Goal: Task Accomplishment & Management: Use online tool/utility

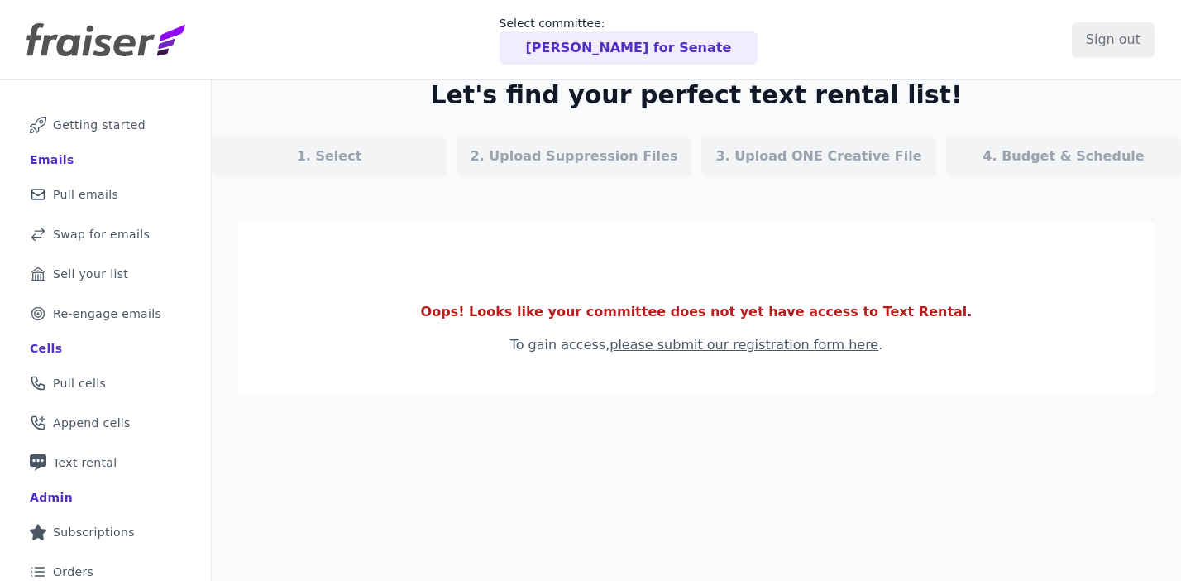
click at [655, 50] on p "[PERSON_NAME] for Senate" at bounding box center [629, 48] width 206 height 20
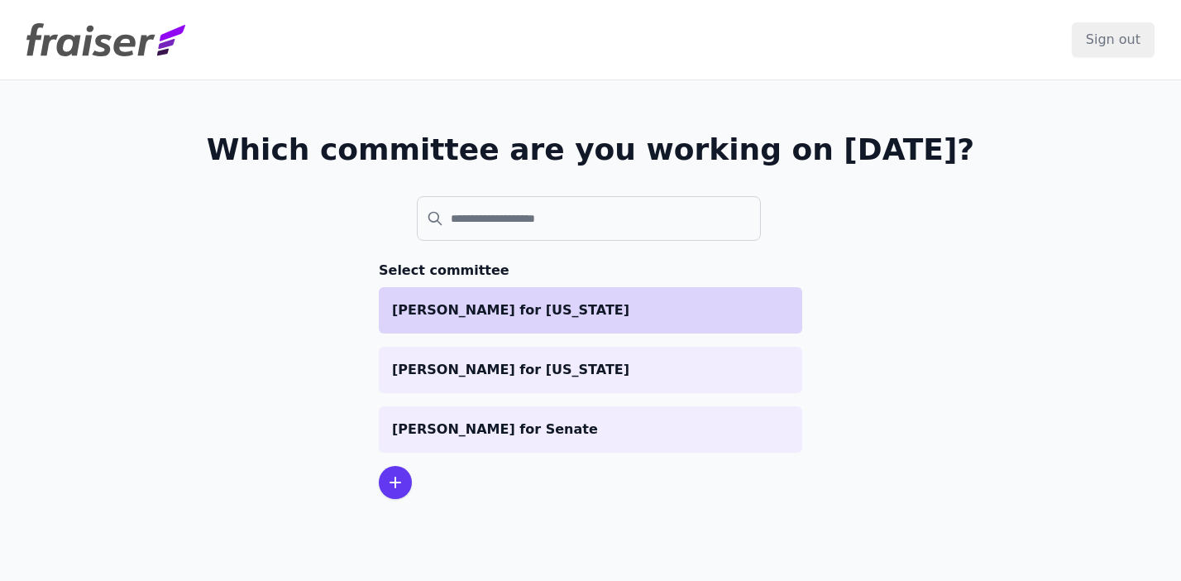
click at [543, 294] on li "Turek for Iowa" at bounding box center [591, 310] width 424 height 46
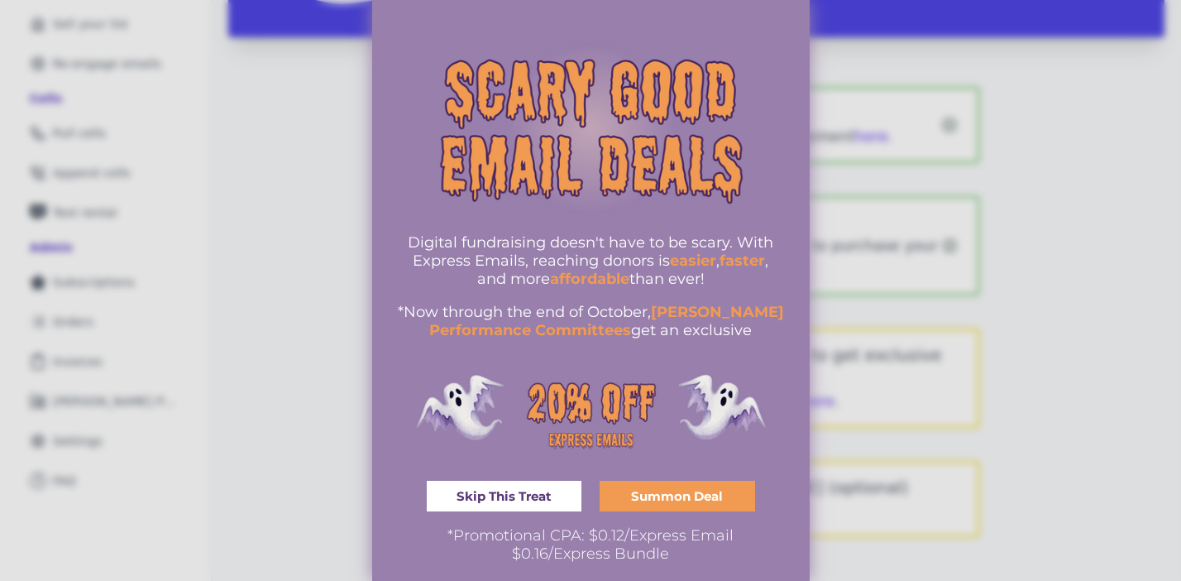
scroll to position [12, 0]
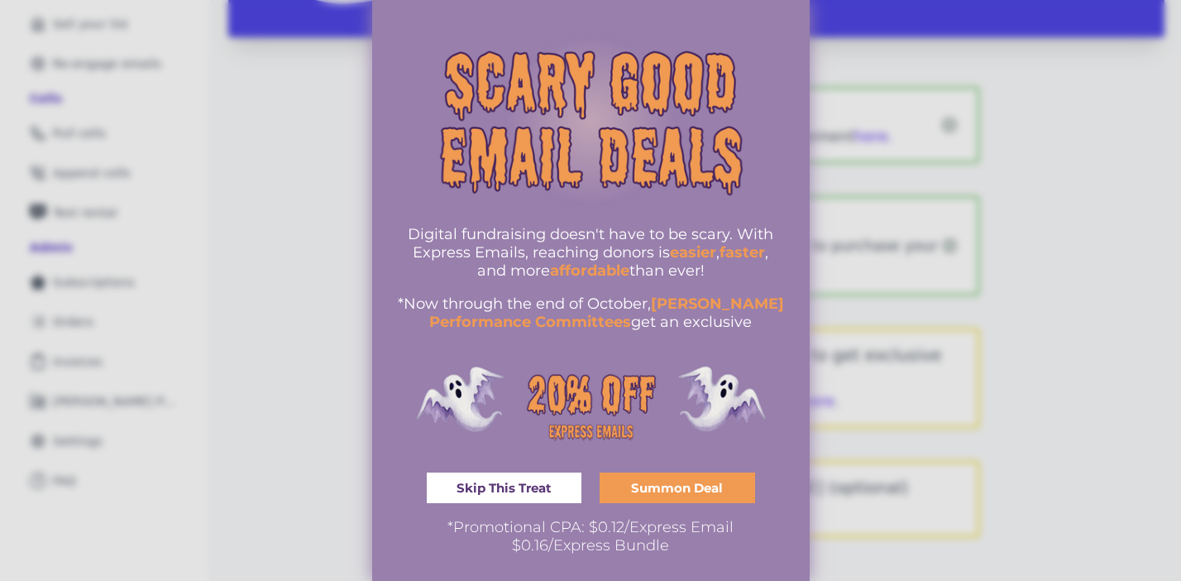
click at [1027, 340] on div at bounding box center [590, 290] width 1181 height 581
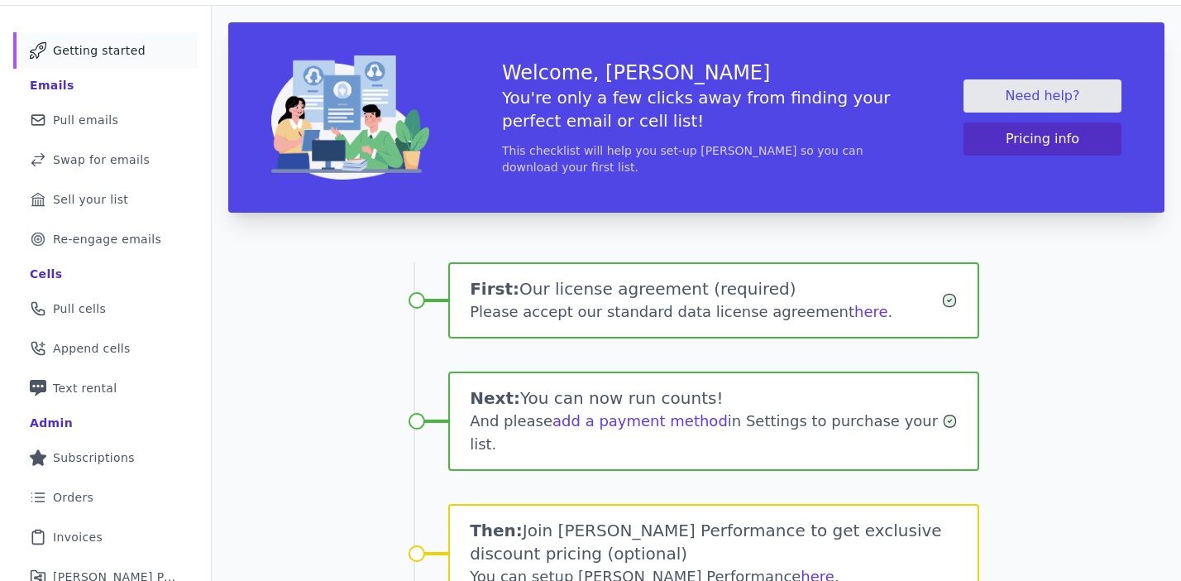
scroll to position [103, 0]
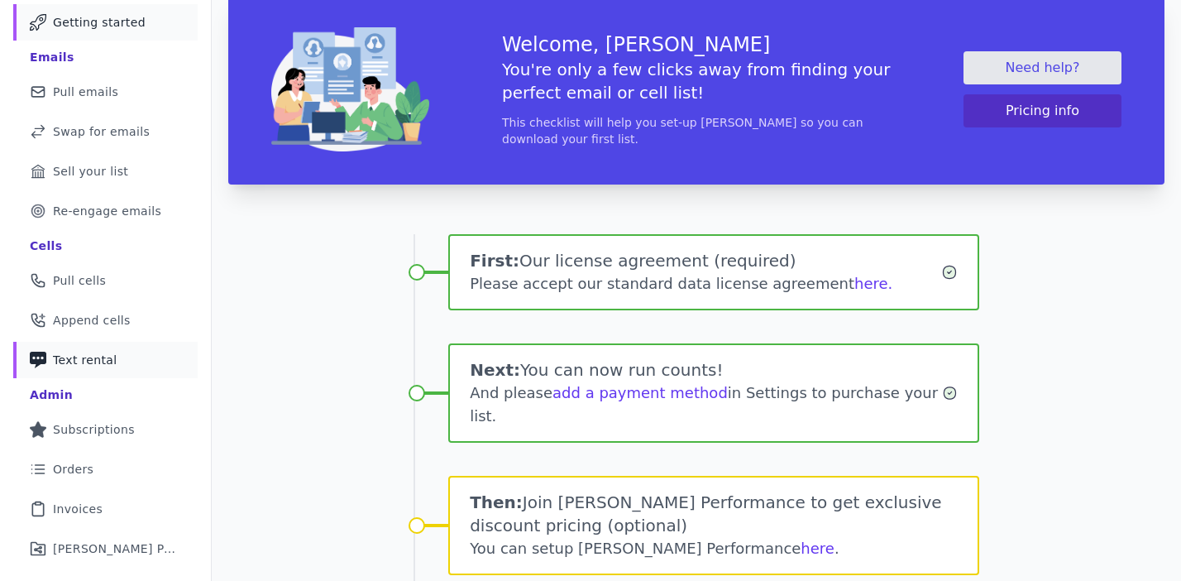
click at [117, 364] on link "Phone Icon with a plus sign Outline of a phone with a plus sign Text rental" at bounding box center [105, 360] width 185 height 36
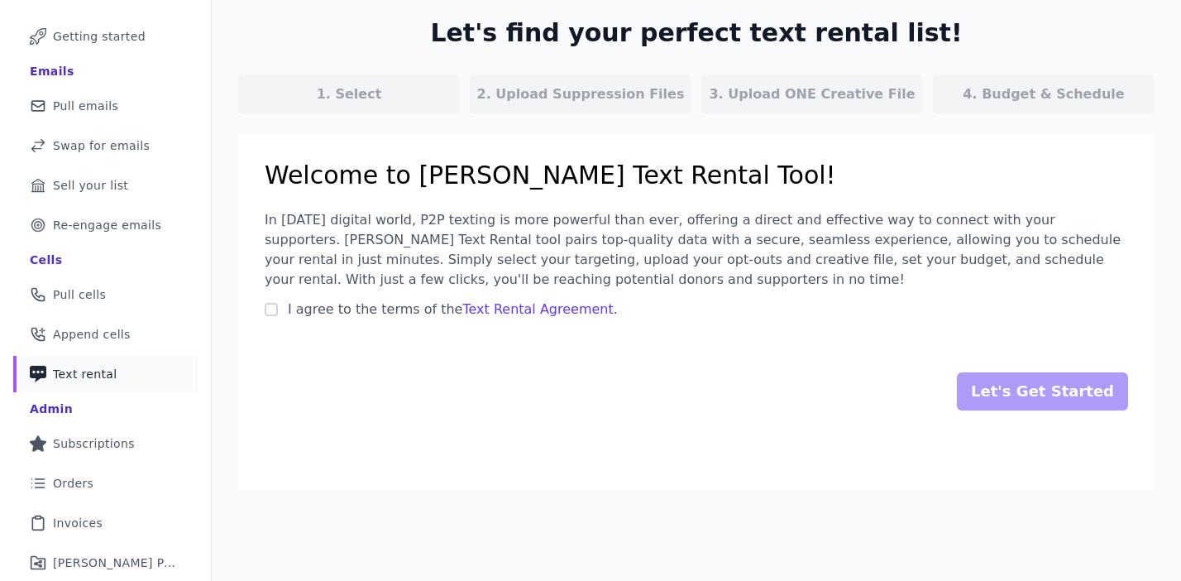
scroll to position [91, 0]
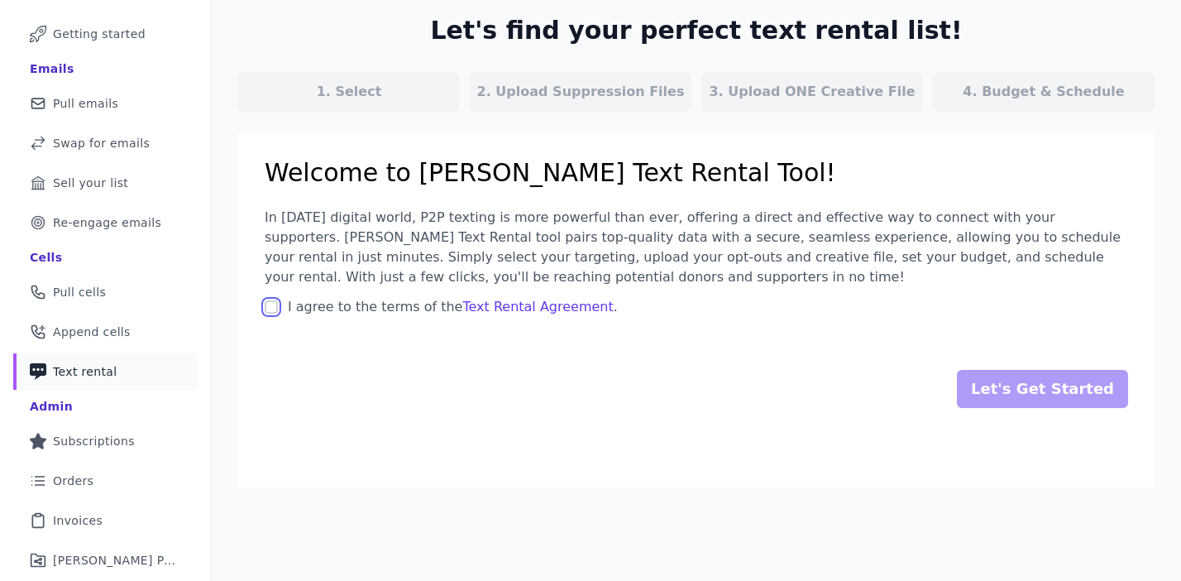
click at [274, 307] on input "I agree to the terms of the Text Rental Agreement ." at bounding box center [271, 306] width 13 height 13
checkbox input "true"
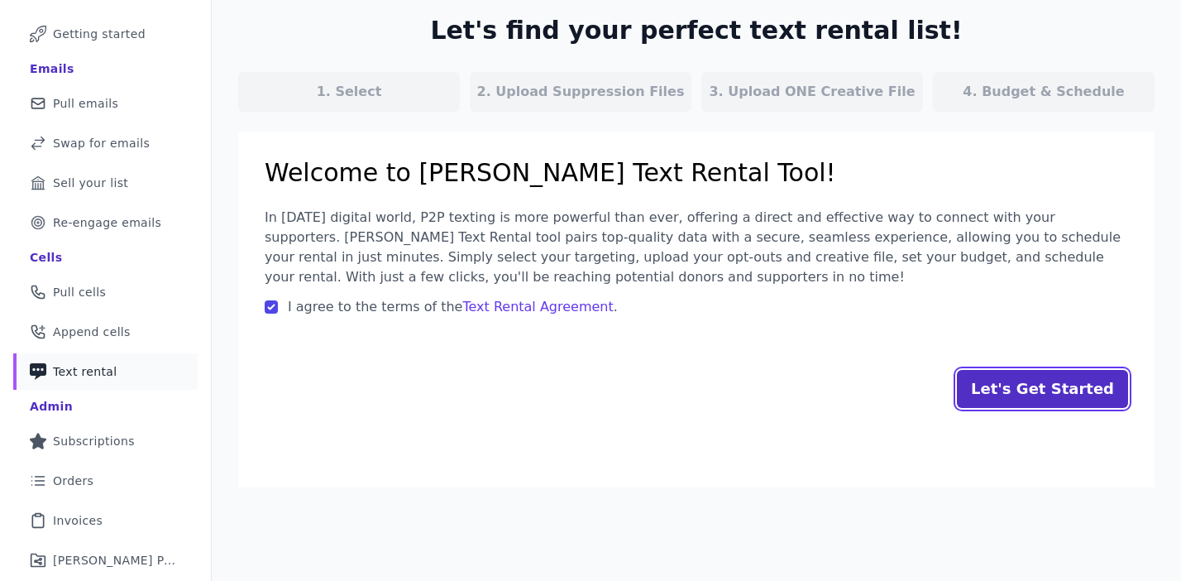
click at [1028, 400] on input "Let's Get Started" at bounding box center [1042, 389] width 171 height 38
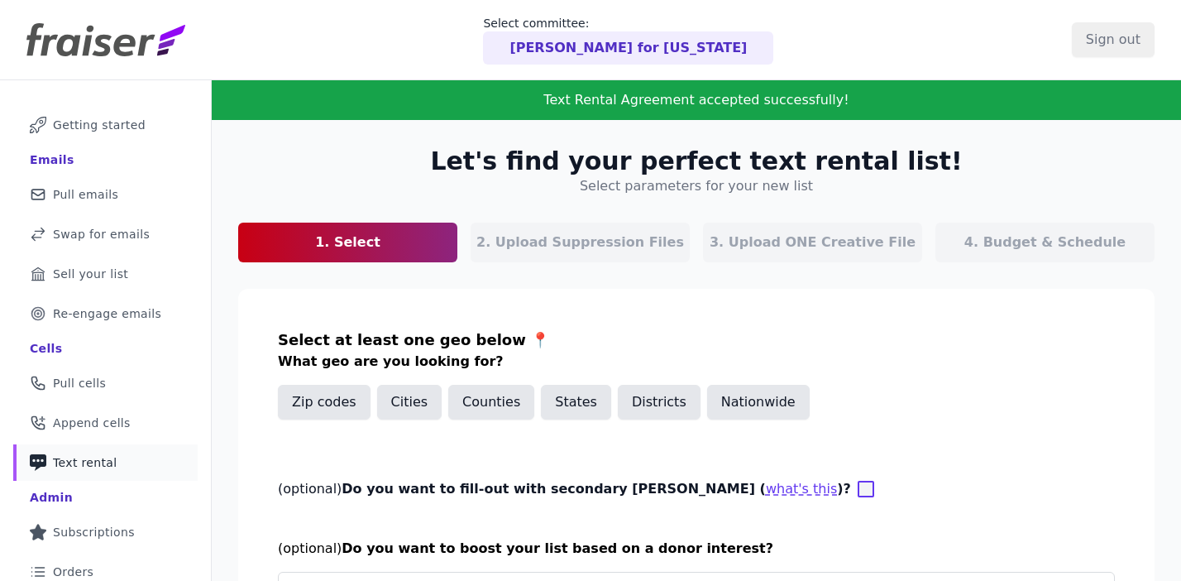
scroll to position [169, 0]
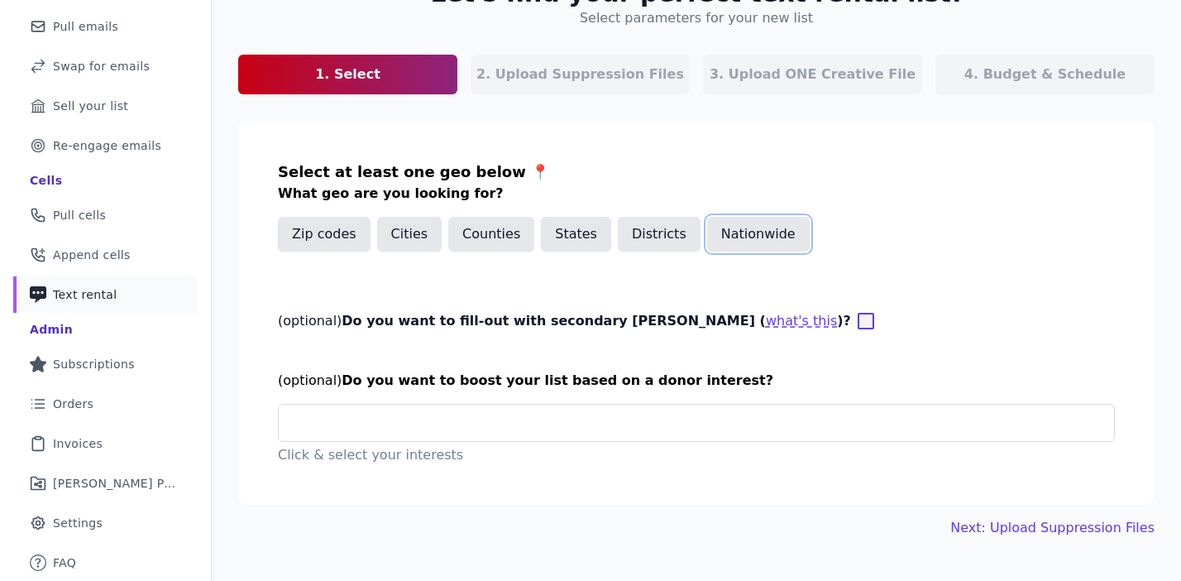
click at [747, 240] on button "Nationwide" at bounding box center [758, 234] width 103 height 35
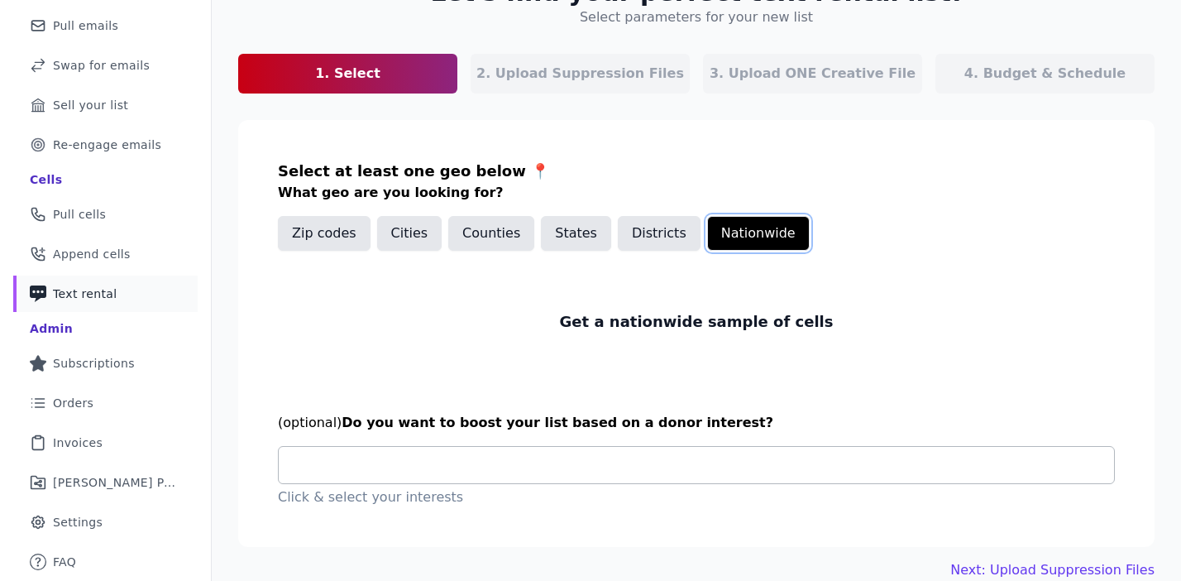
scroll to position [195, 0]
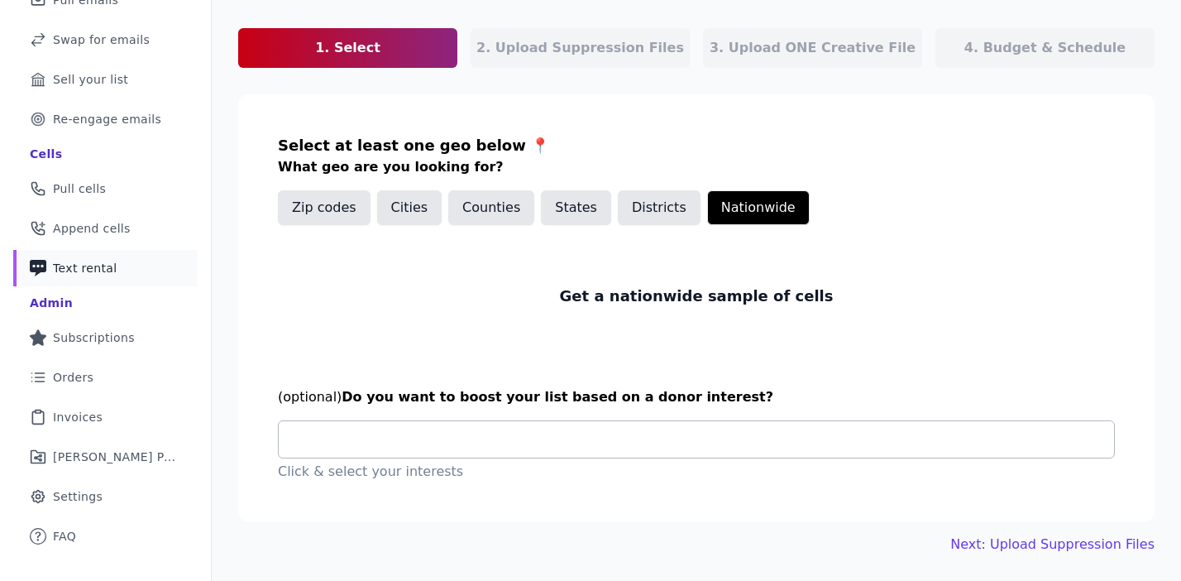
click at [732, 447] on input "text" at bounding box center [703, 439] width 822 height 20
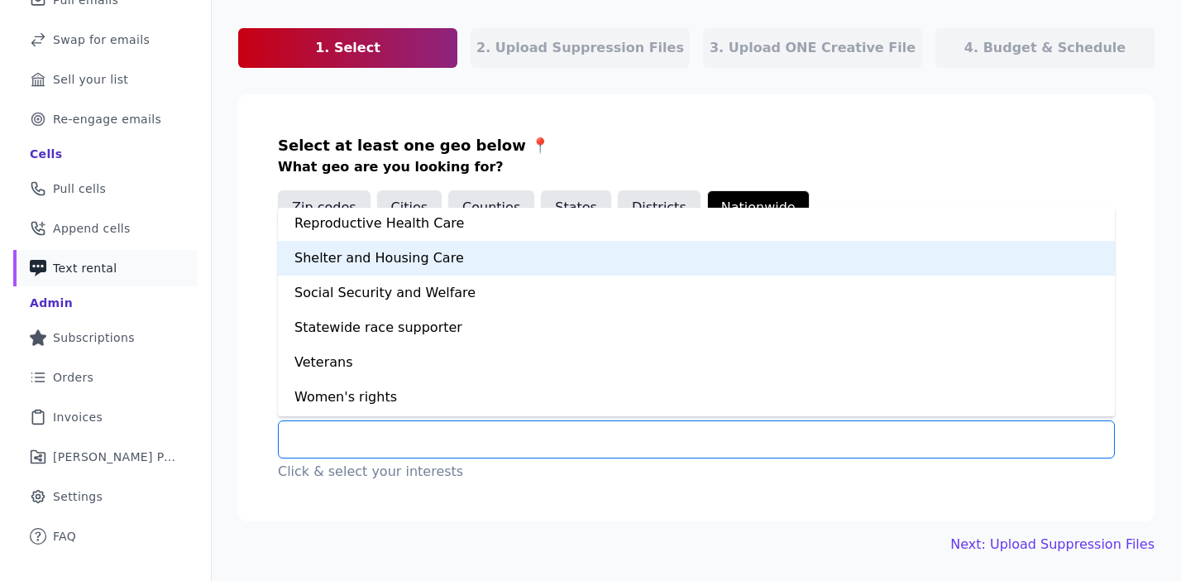
scroll to position [1147, 0]
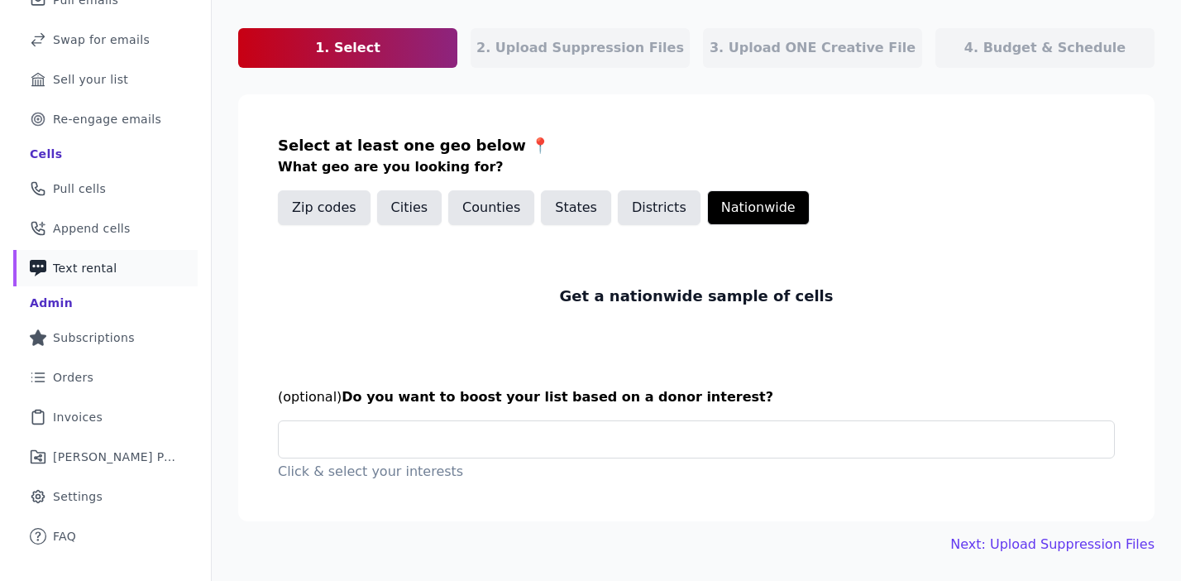
click at [714, 560] on div "Let's find your perfect text rental list! Select parameters for your new list 1…" at bounding box center [697, 253] width 970 height 655
click at [705, 439] on input "text" at bounding box center [703, 439] width 822 height 20
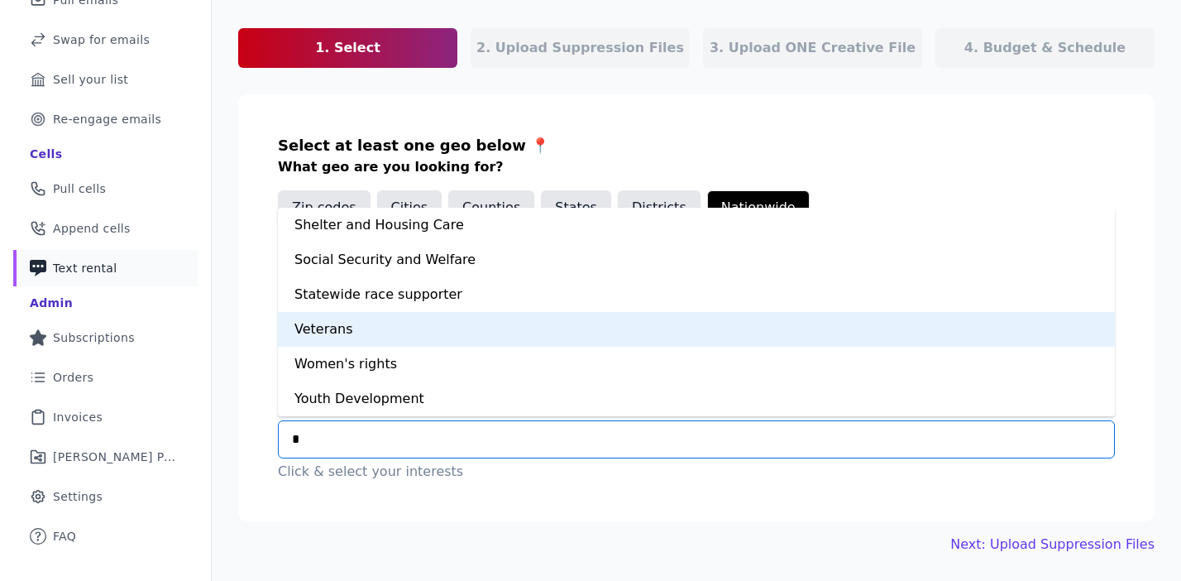
scroll to position [0, 0]
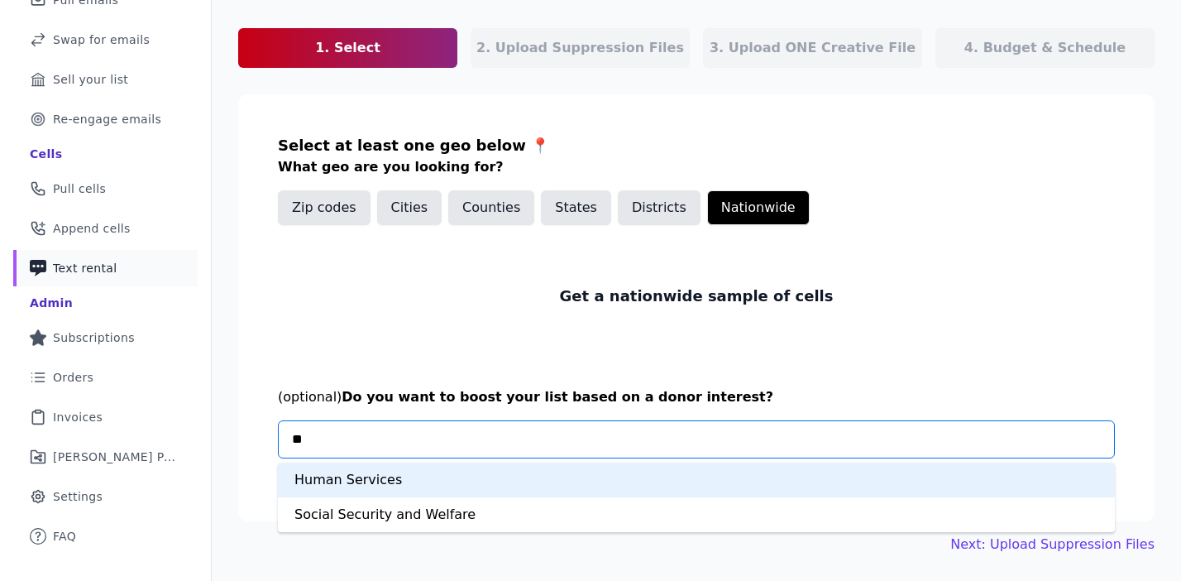
type input "*"
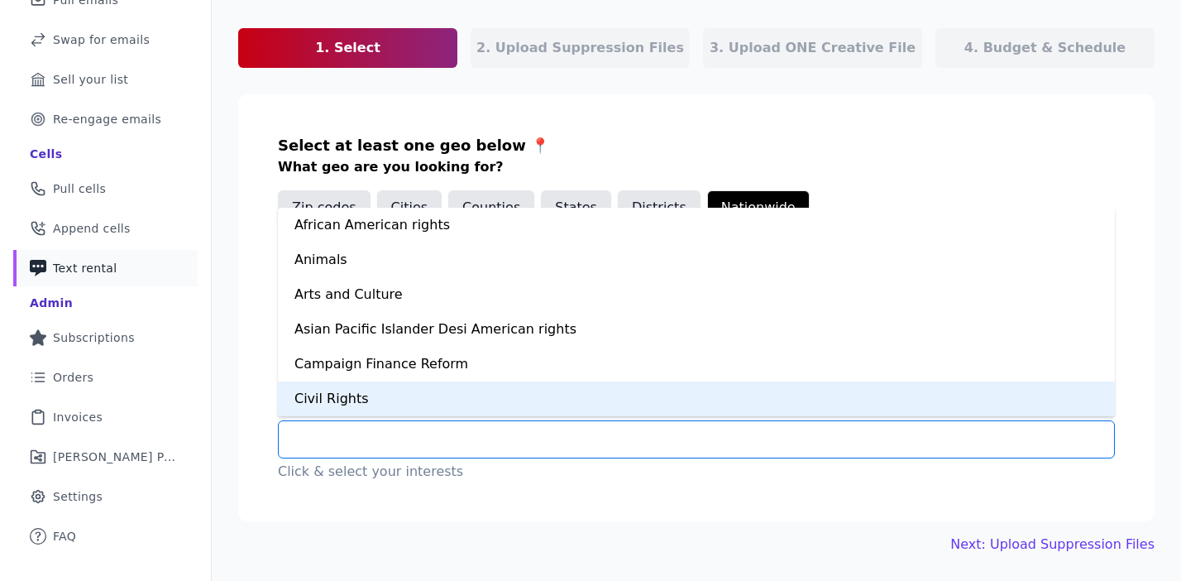
click at [532, 538] on div "Next: Upload Suppression Files" at bounding box center [696, 544] width 917 height 20
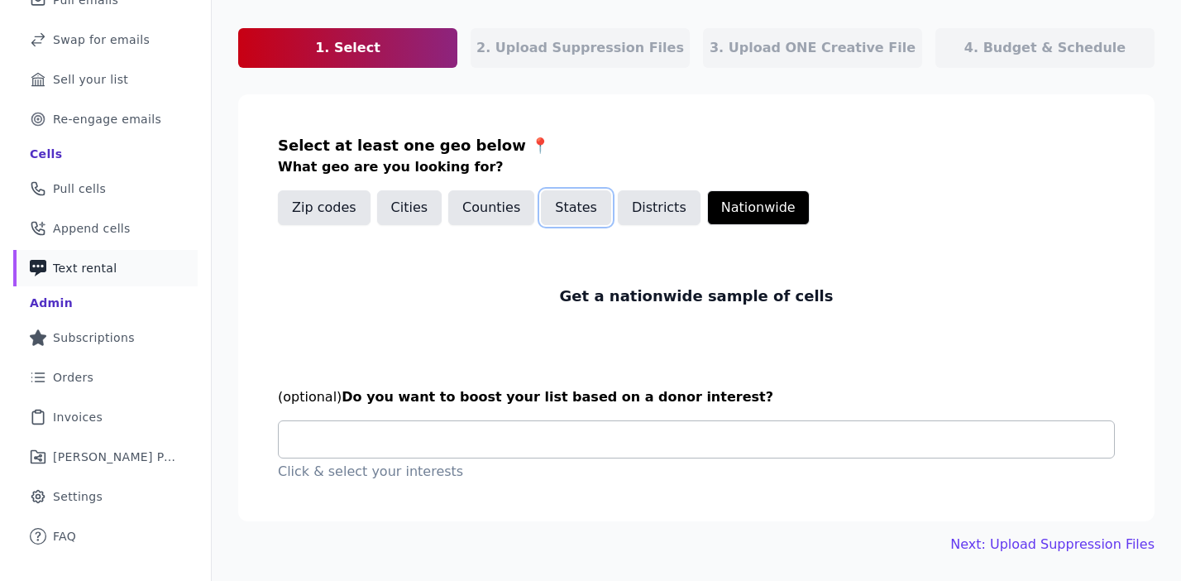
click at [567, 210] on button "States" at bounding box center [576, 207] width 70 height 35
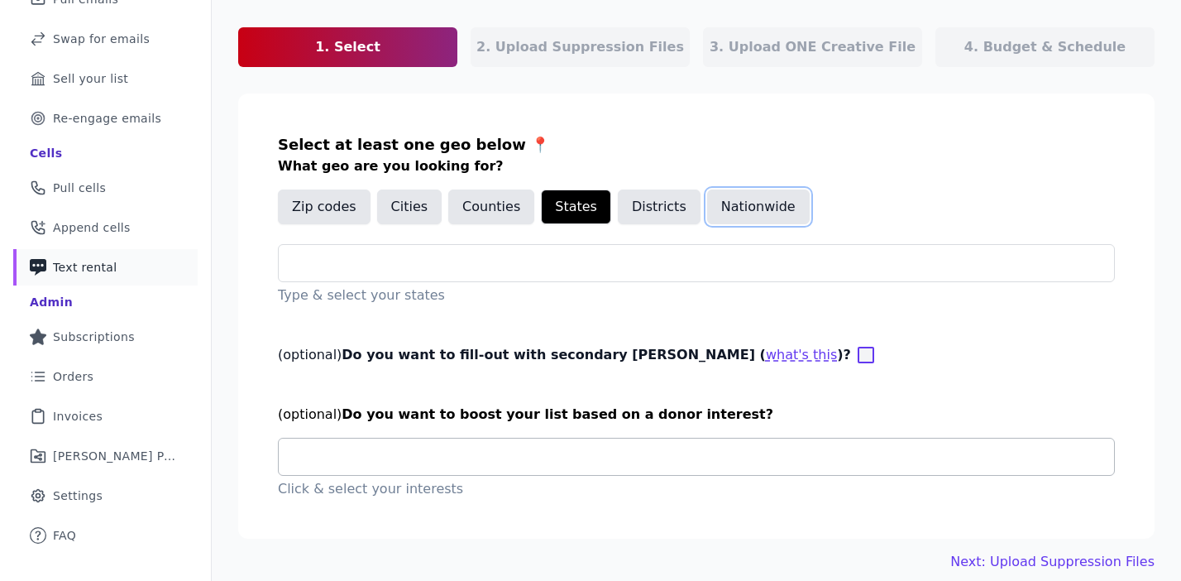
click at [740, 219] on button "Nationwide" at bounding box center [758, 206] width 103 height 35
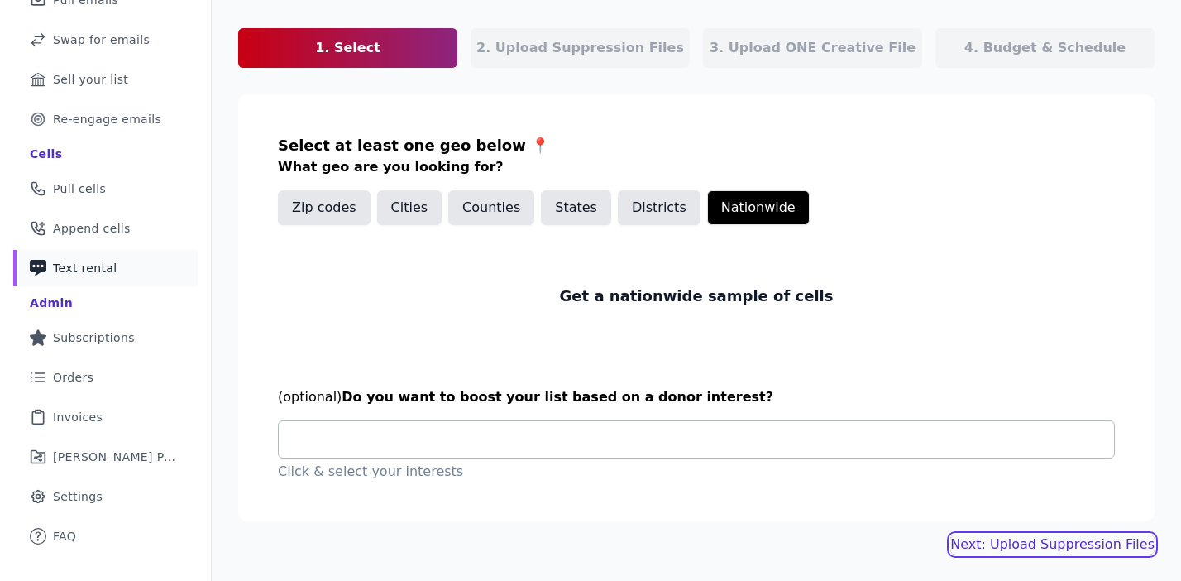
click at [1017, 544] on link "Next: Upload Suppression Files" at bounding box center [1053, 544] width 204 height 20
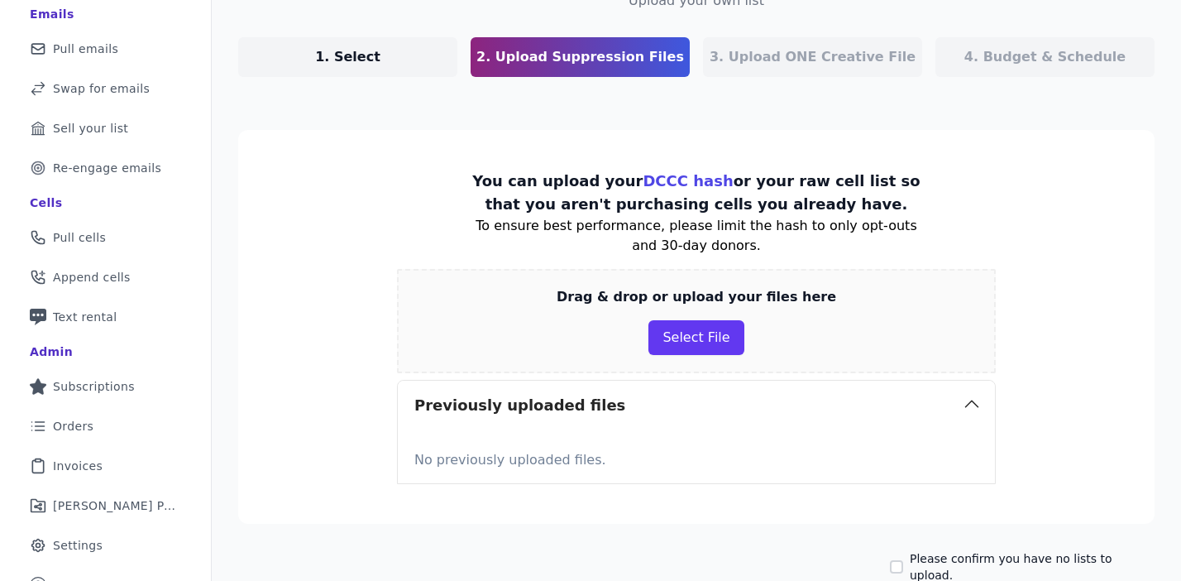
scroll to position [156, 0]
